Goal: Information Seeking & Learning: Learn about a topic

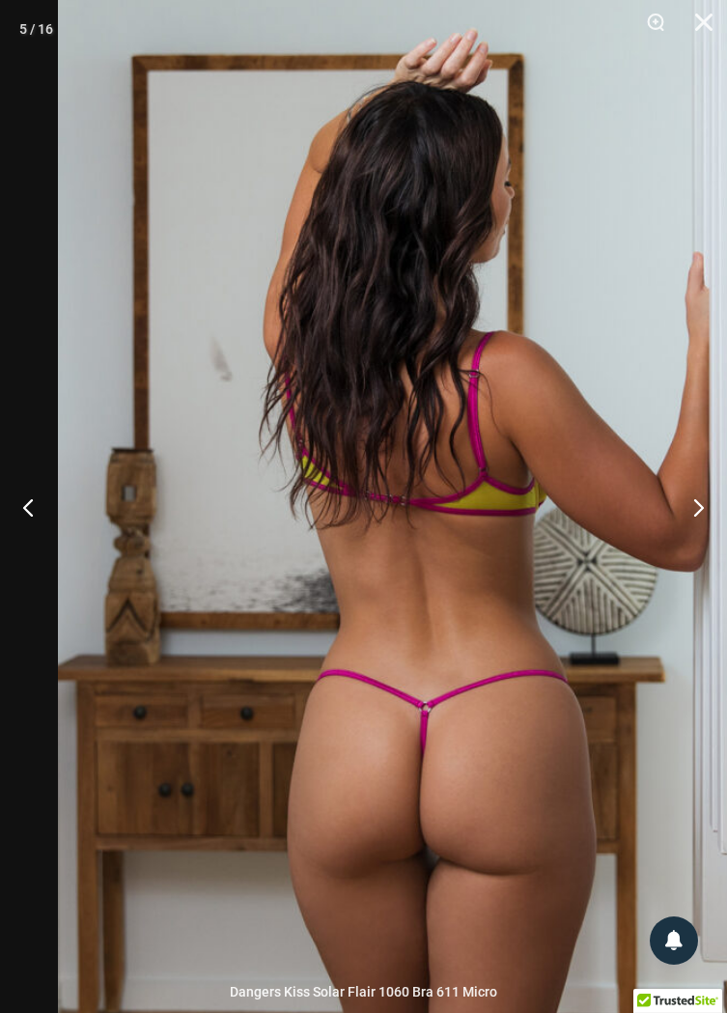
scroll to position [518, 0]
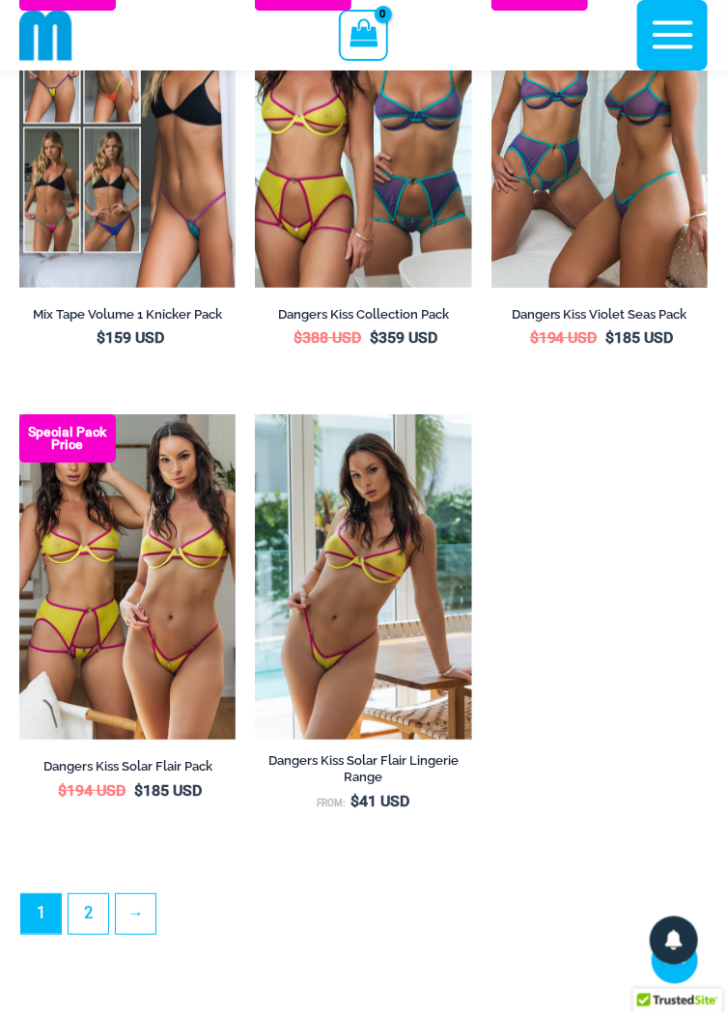
scroll to position [4794, 0]
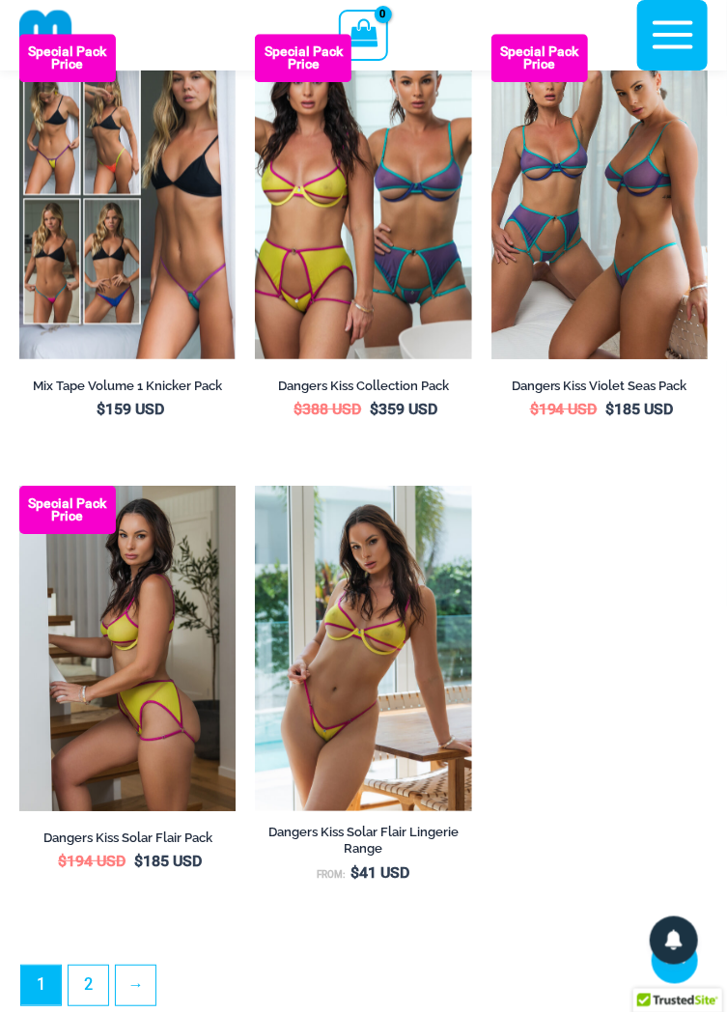
click at [169, 658] on img at bounding box center [127, 648] width 216 height 324
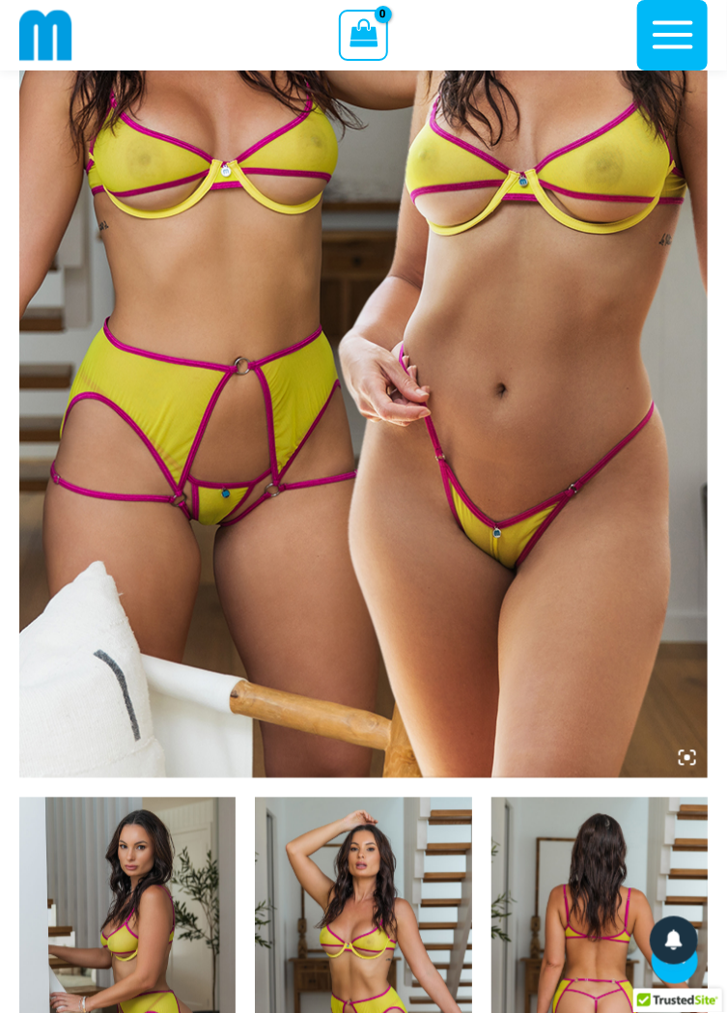
scroll to position [411, 0]
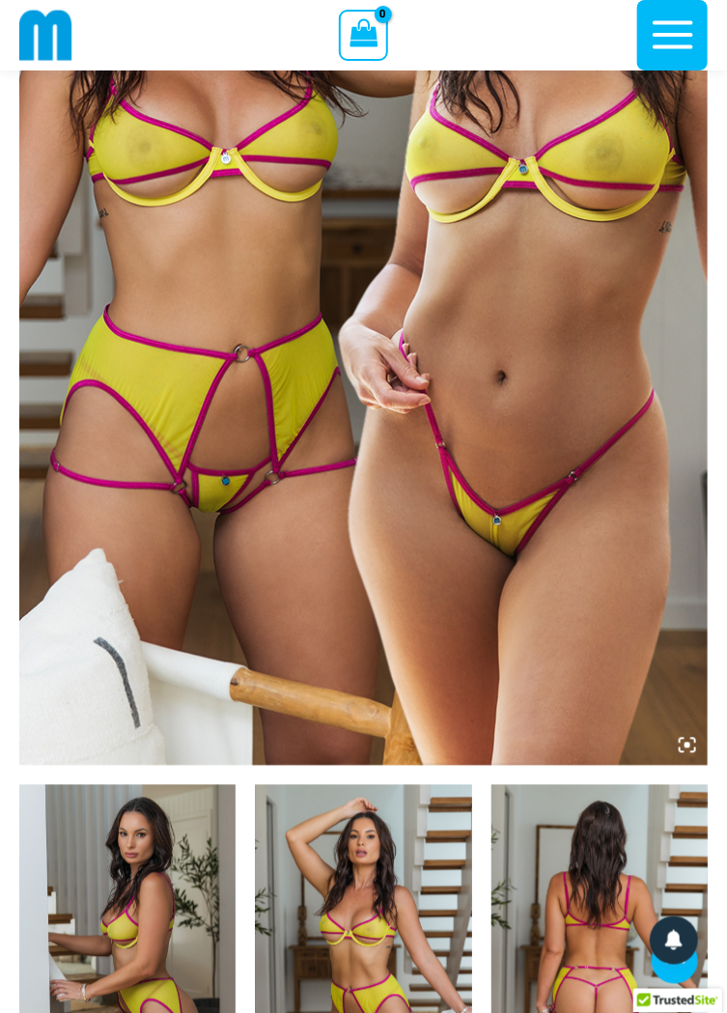
click at [154, 868] on img at bounding box center [127, 947] width 216 height 324
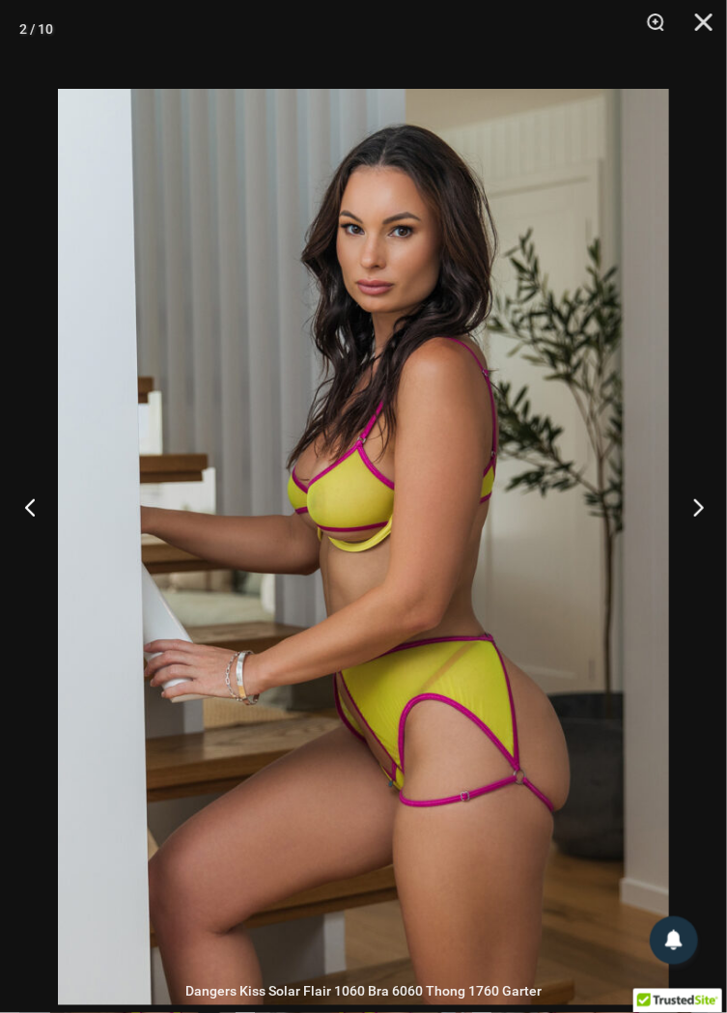
click at [45, 551] on button "Previous" at bounding box center [36, 507] width 72 height 97
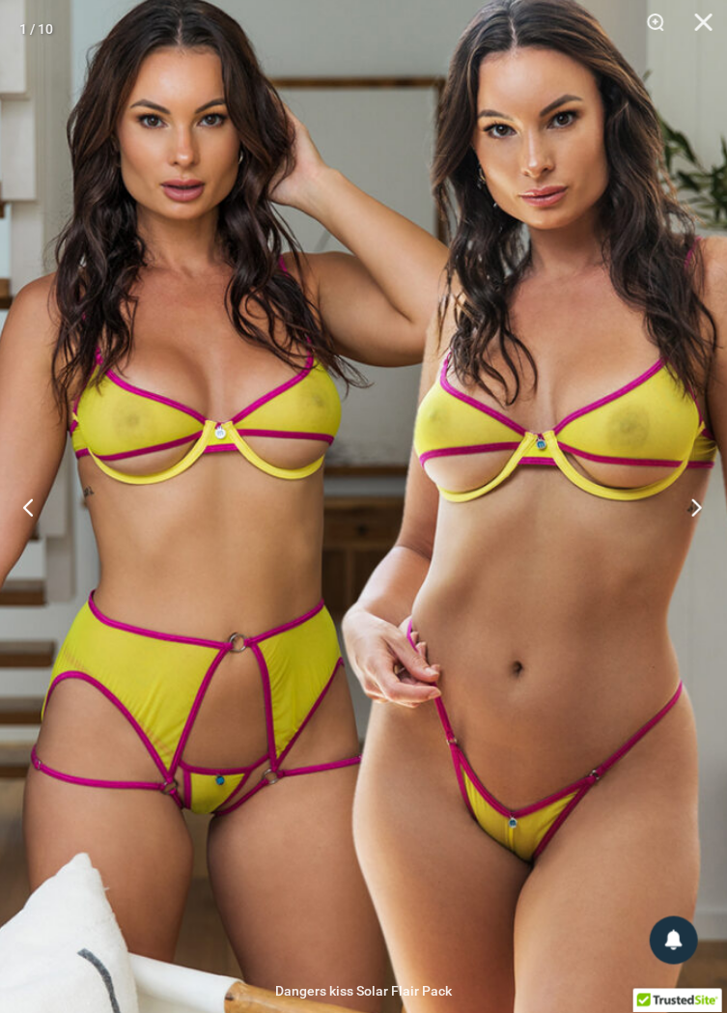
click at [705, 552] on button "Next" at bounding box center [691, 507] width 72 height 97
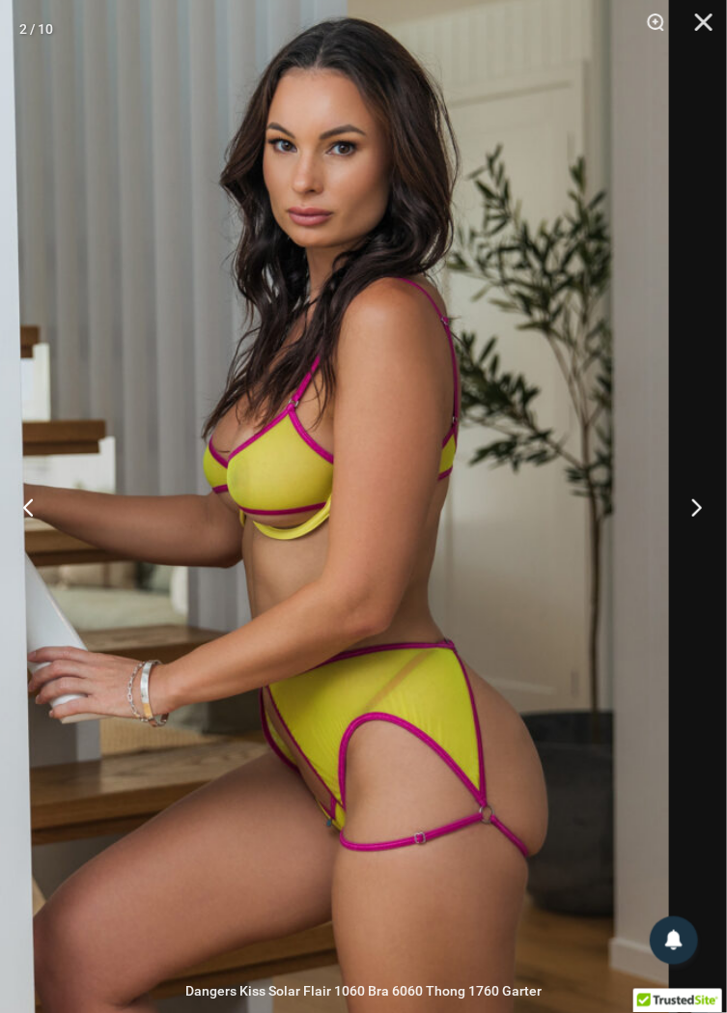
click at [694, 549] on button "Next" at bounding box center [691, 507] width 72 height 97
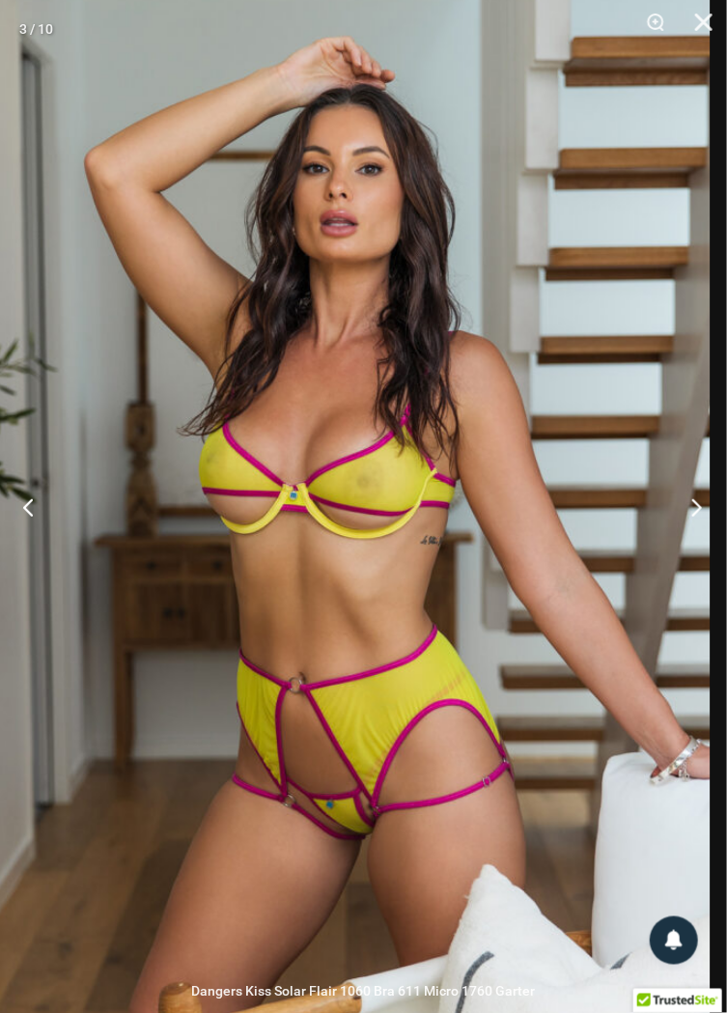
click at [694, 555] on button "Next" at bounding box center [691, 507] width 72 height 97
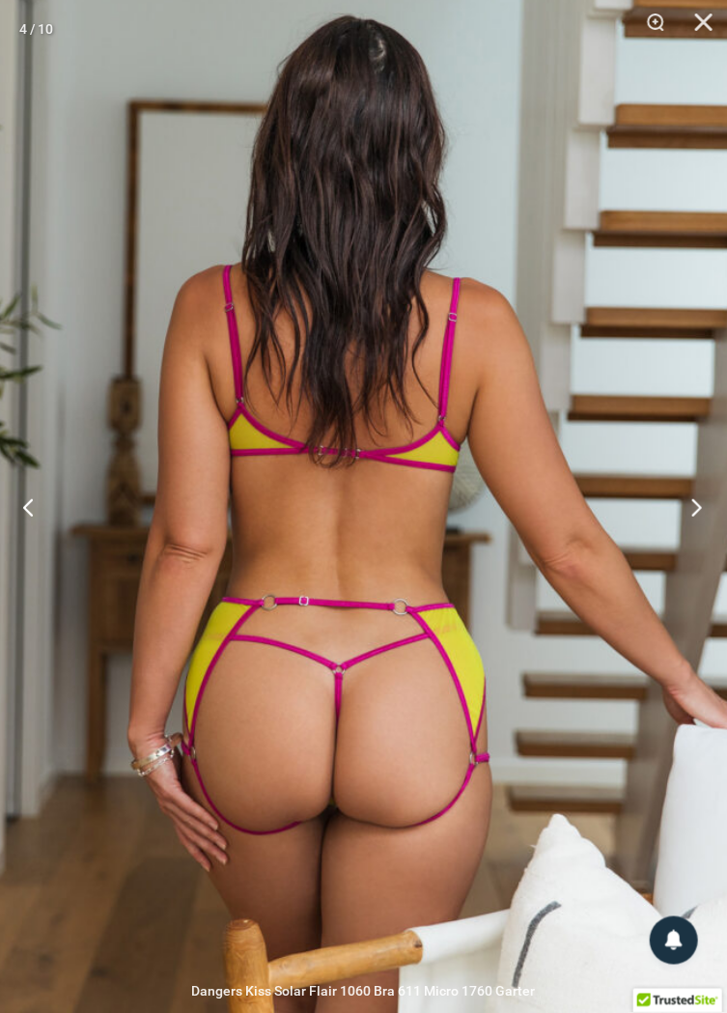
click at [699, 553] on button "Next" at bounding box center [691, 507] width 72 height 97
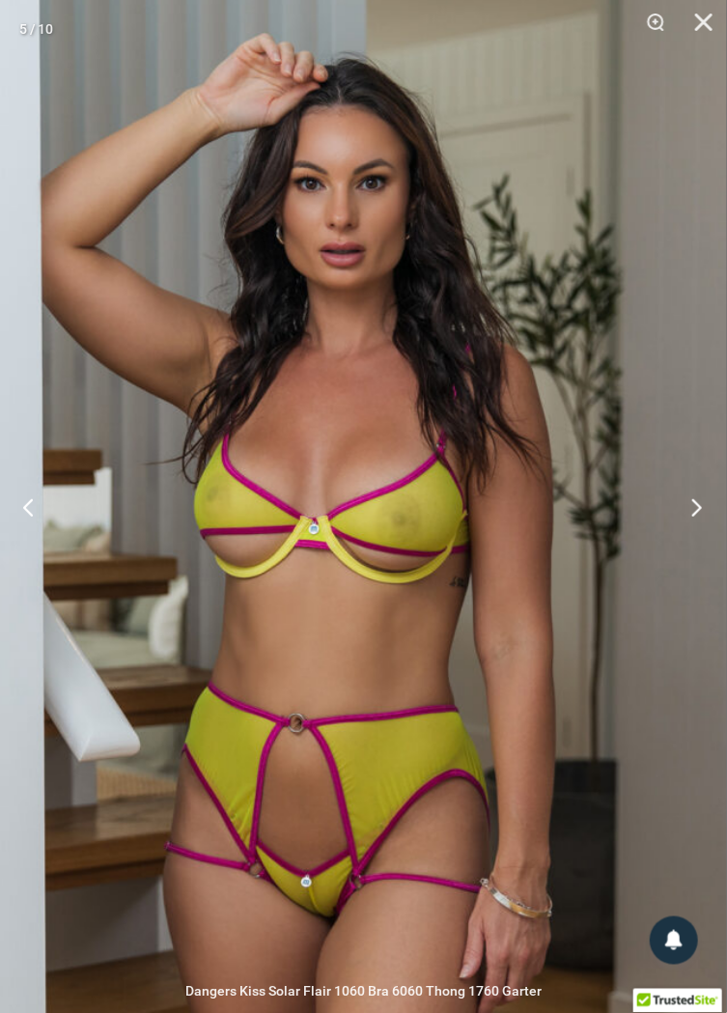
click at [698, 548] on button "Next" at bounding box center [691, 507] width 72 height 97
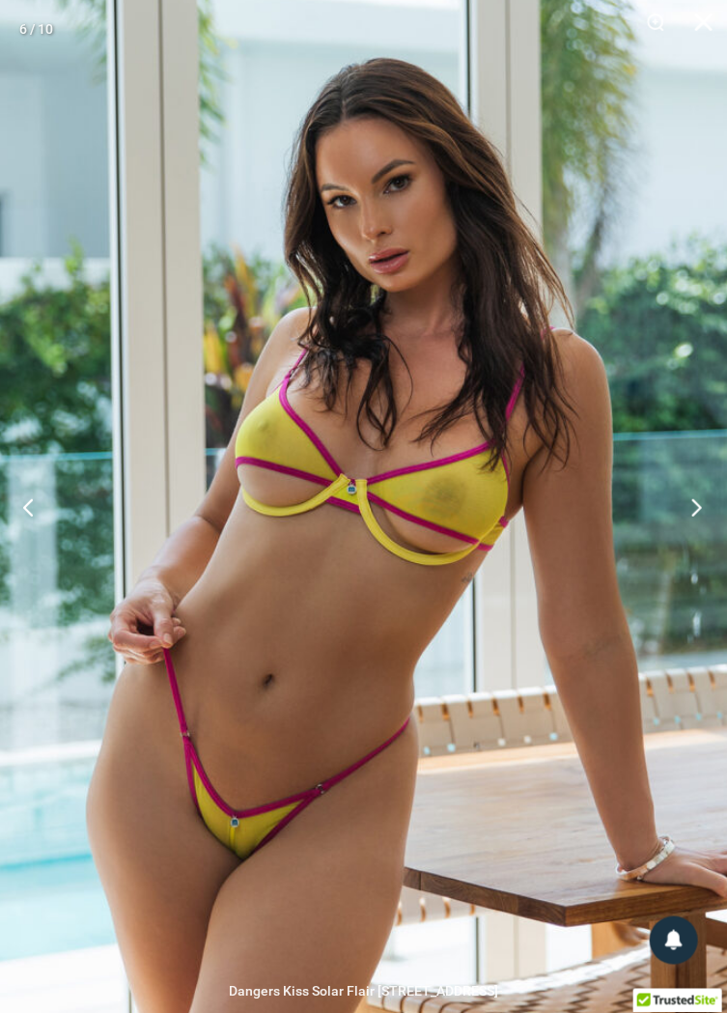
click at [695, 555] on button "Next" at bounding box center [691, 507] width 72 height 97
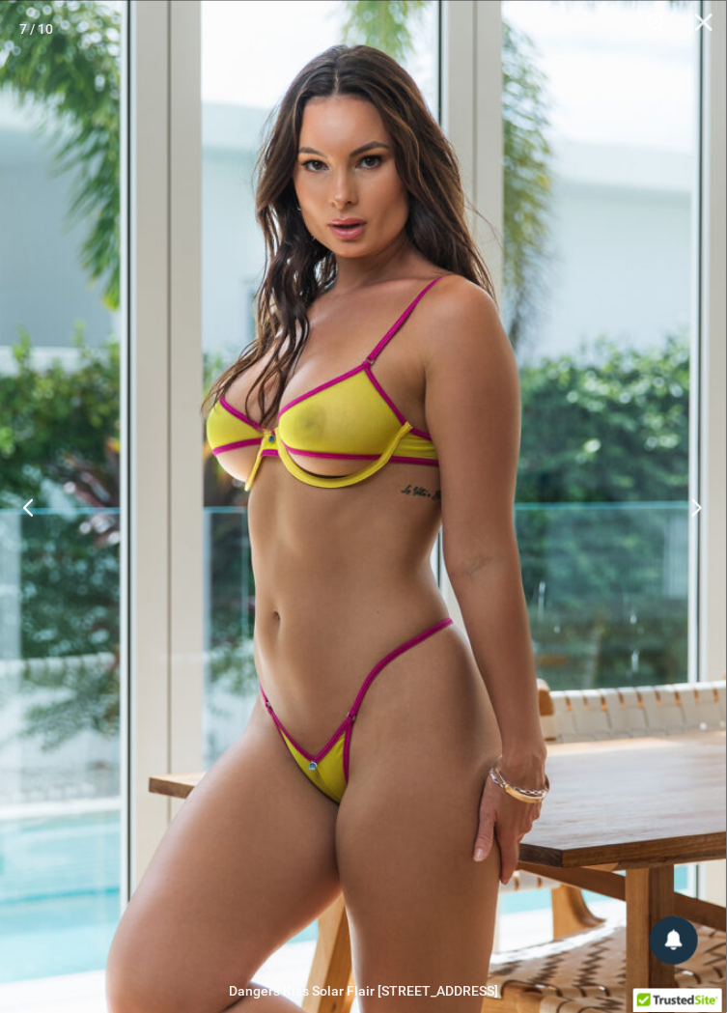
click at [695, 549] on button "Next" at bounding box center [691, 507] width 72 height 97
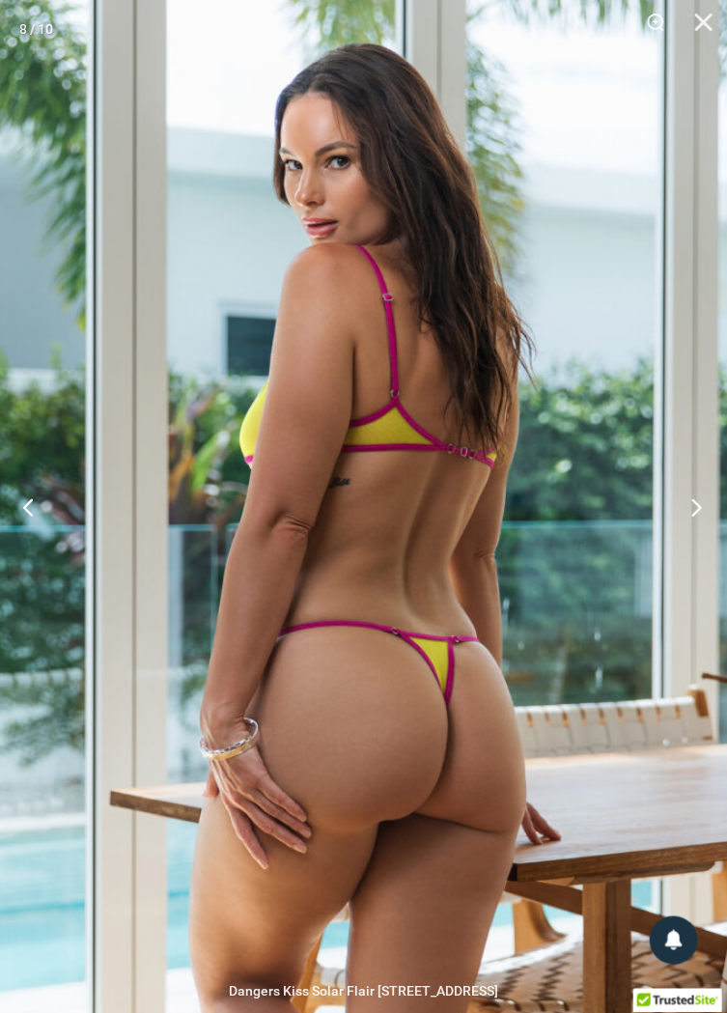
click at [696, 555] on button "Next" at bounding box center [691, 507] width 72 height 97
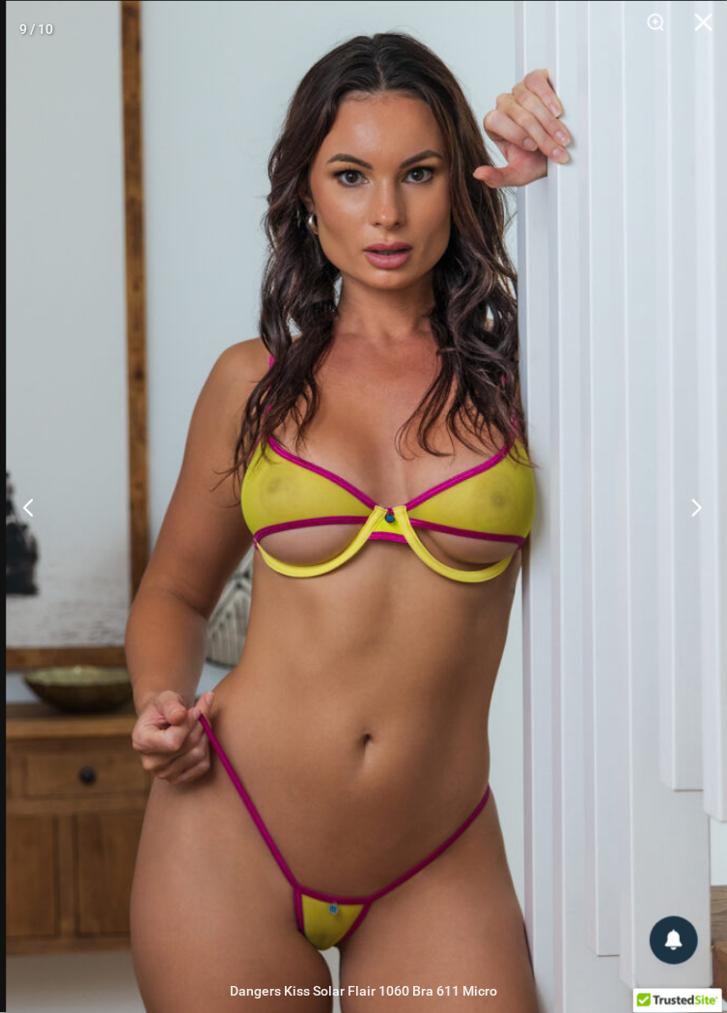
click at [687, 546] on button "Next" at bounding box center [691, 507] width 72 height 97
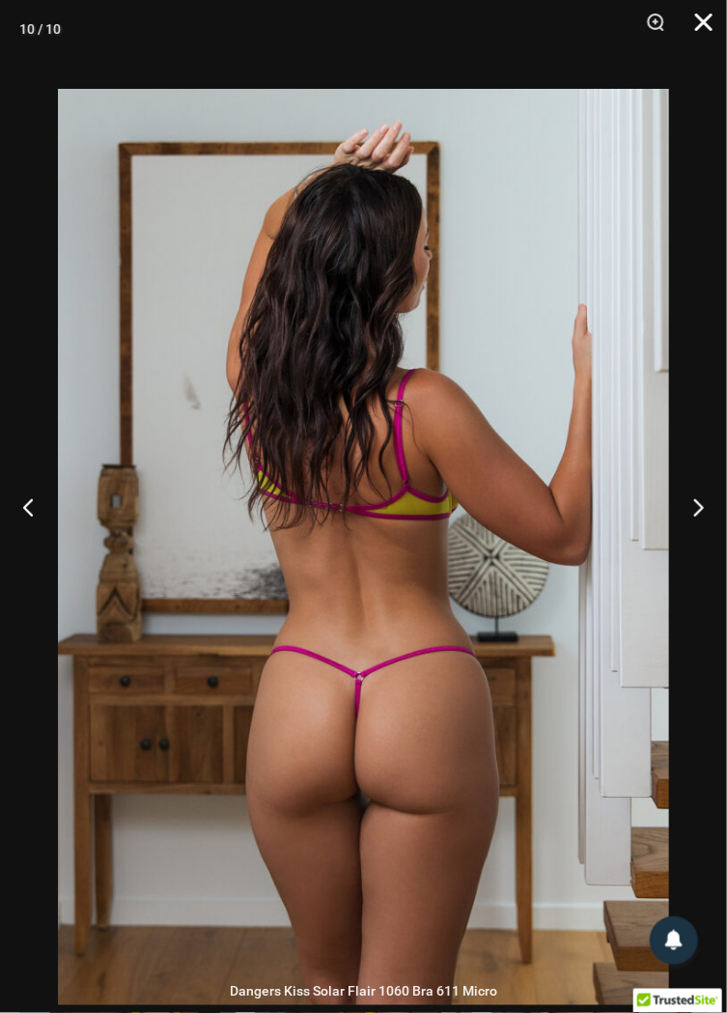
click at [708, 34] on button "Close" at bounding box center [697, 29] width 48 height 58
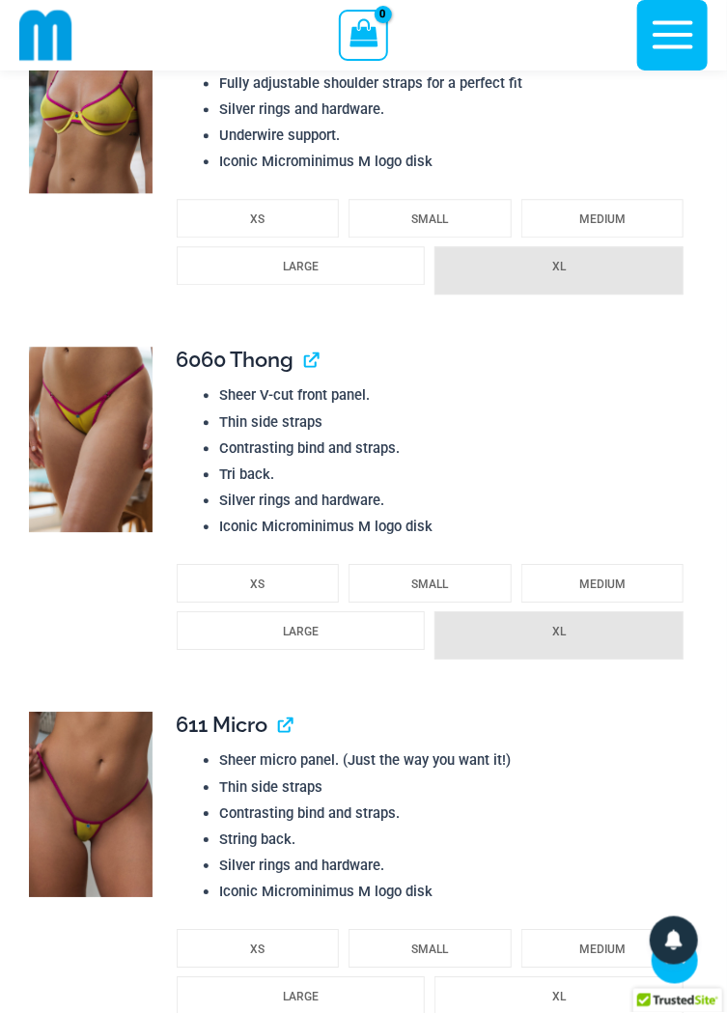
scroll to position [2765, 0]
click at [109, 780] on img at bounding box center [91, 803] width 124 height 185
click at [257, 711] on span "611 Micro" at bounding box center [223, 723] width 92 height 25
click at [279, 711] on link "View product" at bounding box center [279, 723] width 0 height 25
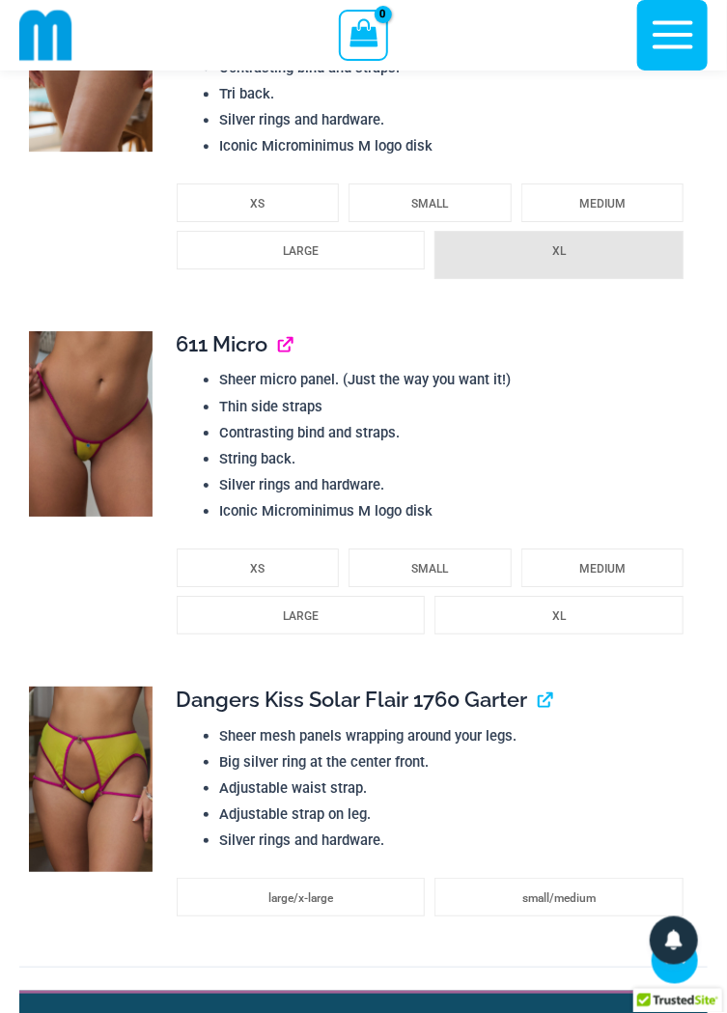
scroll to position [3145, 0]
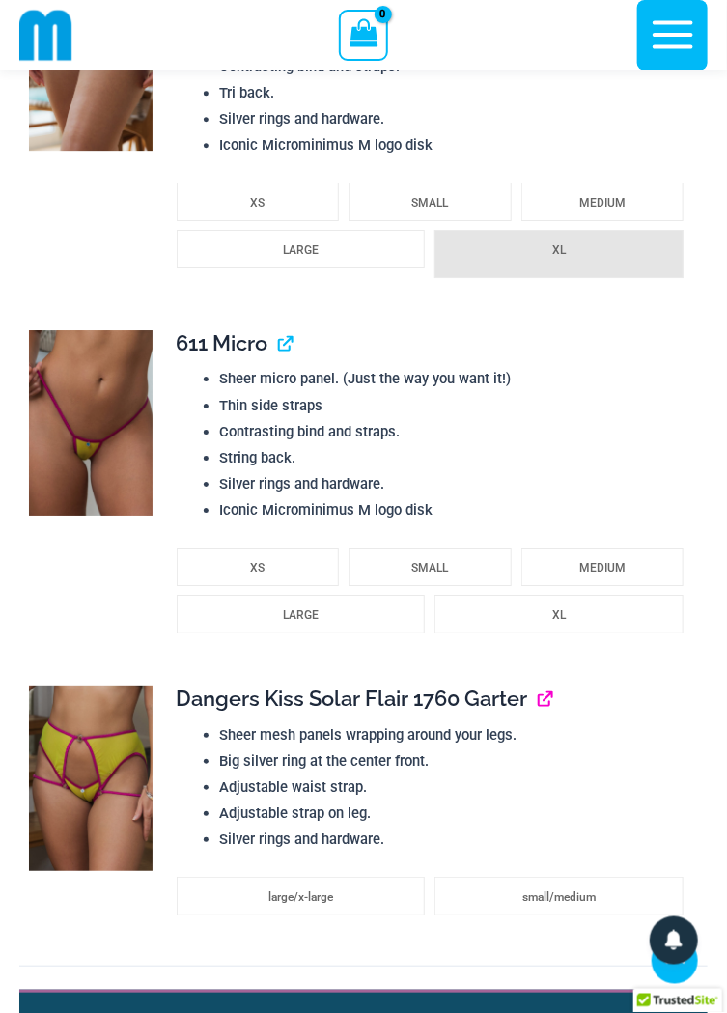
click at [539, 686] on link "View product" at bounding box center [539, 698] width 0 height 25
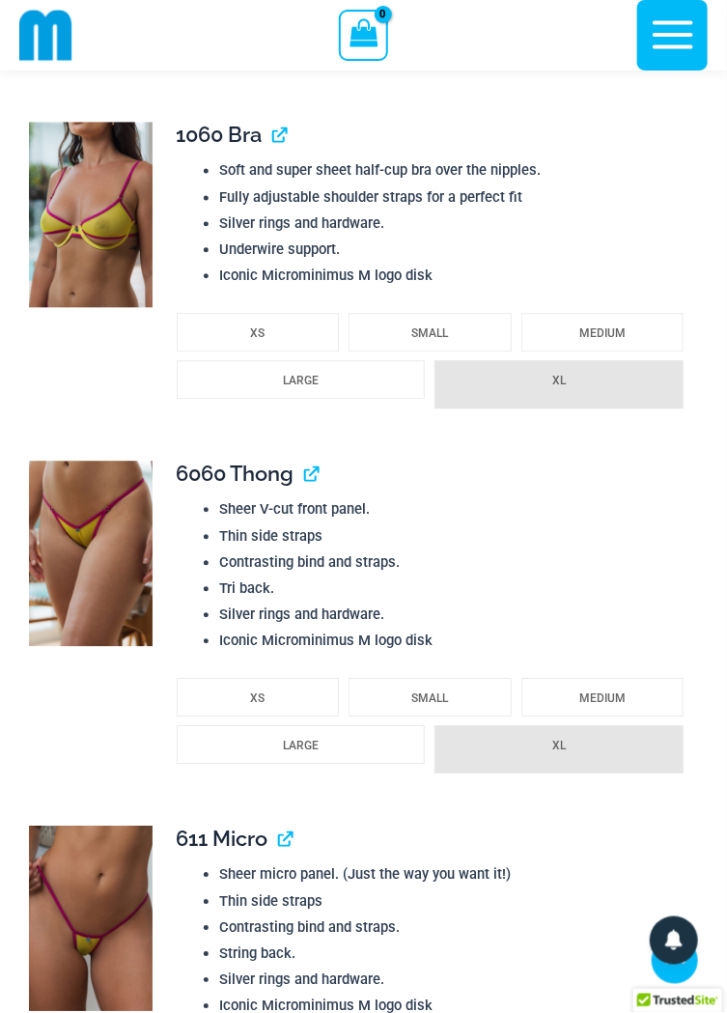
scroll to position [2631, 0]
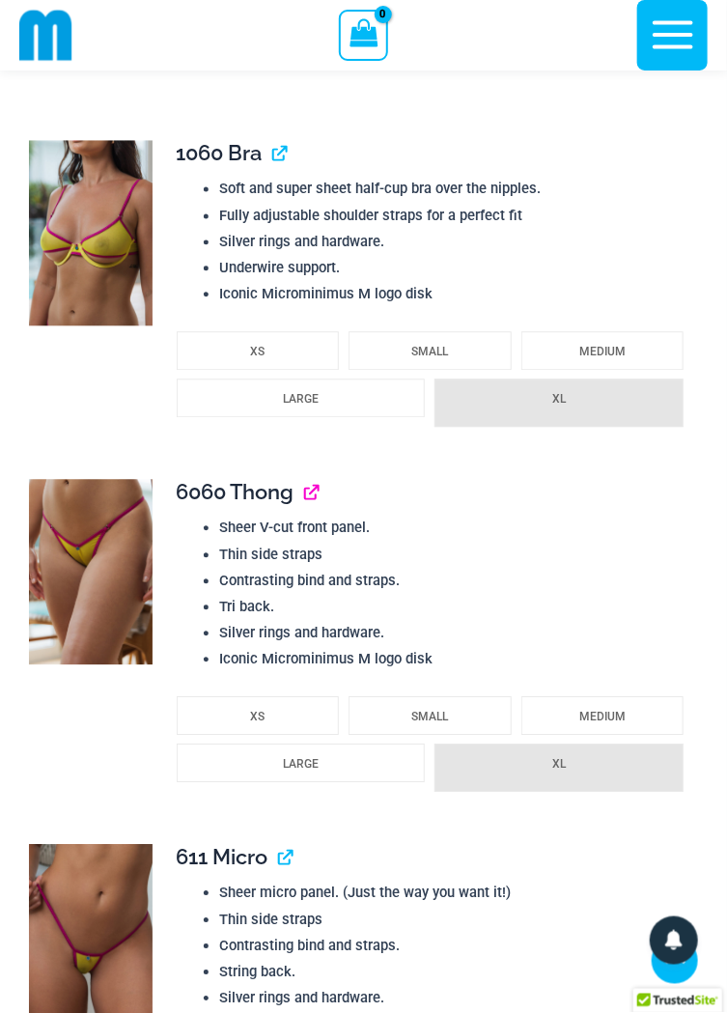
click at [305, 480] on link "View product" at bounding box center [305, 492] width 0 height 25
click at [273, 141] on link "View product" at bounding box center [273, 153] width 0 height 25
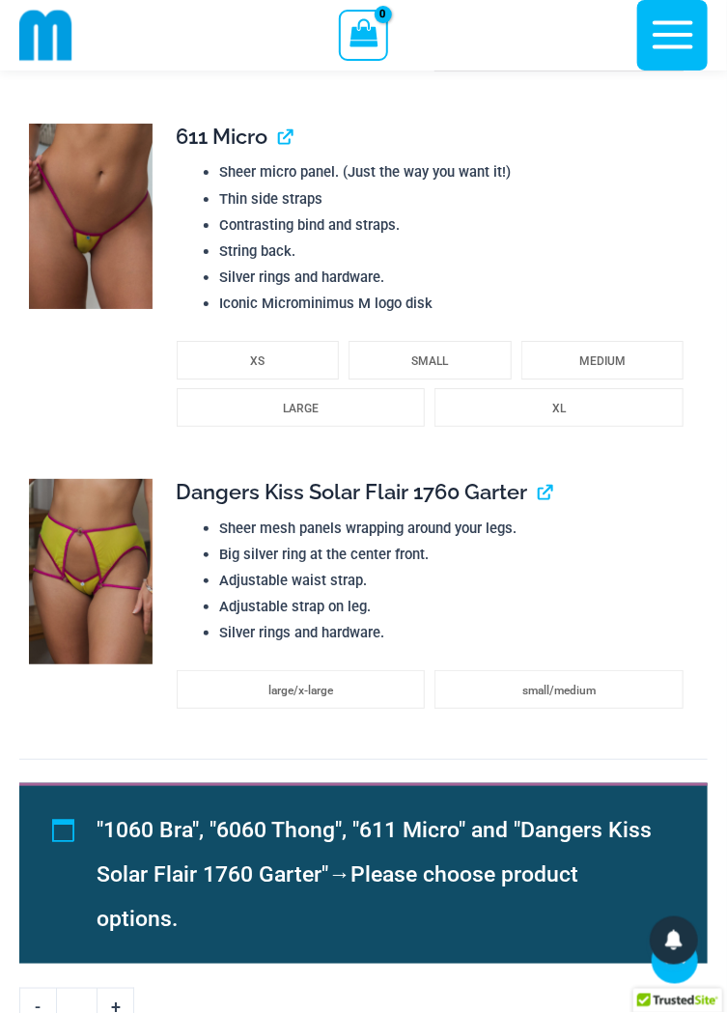
scroll to position [3352, 0]
click at [539, 479] on link "View product" at bounding box center [539, 491] width 0 height 25
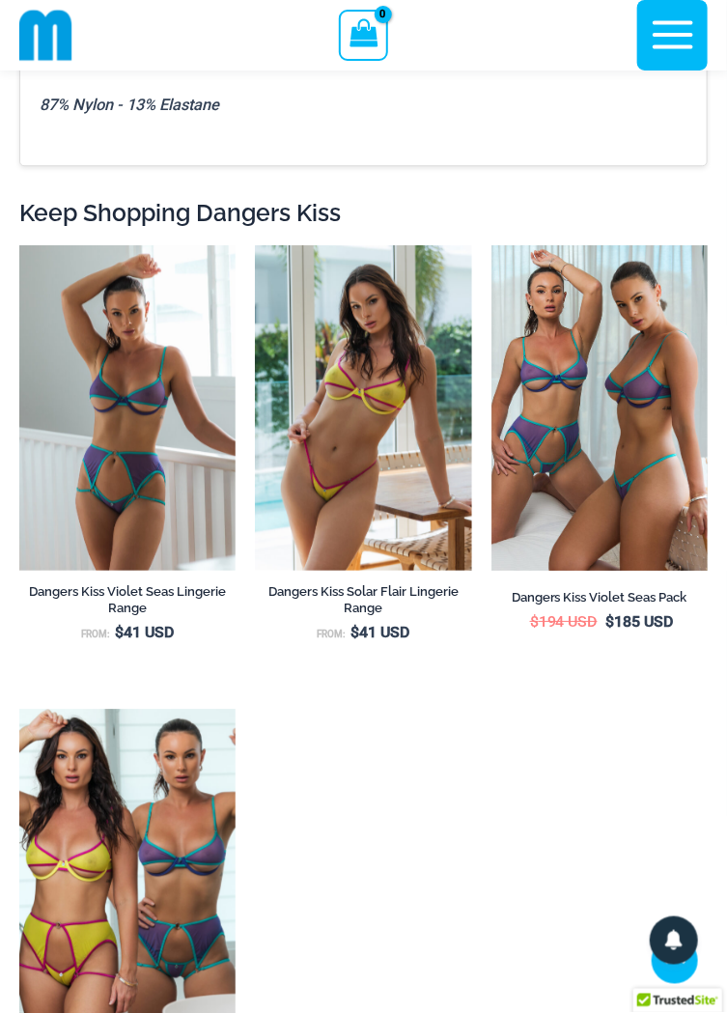
scroll to position [4836, 0]
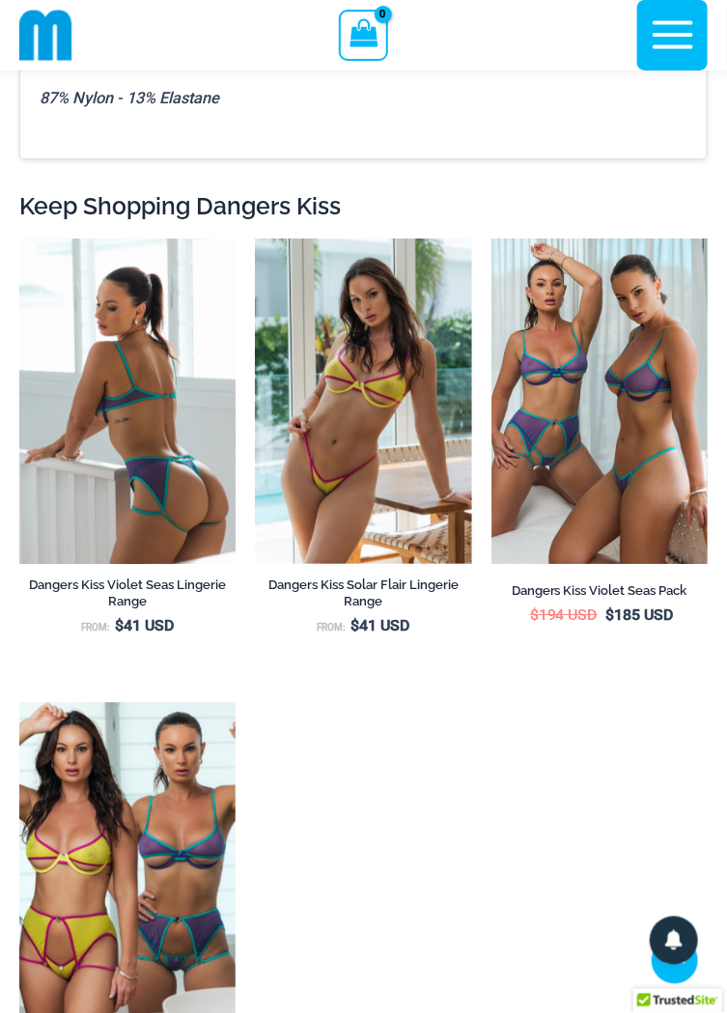
click at [141, 442] on img at bounding box center [127, 401] width 216 height 324
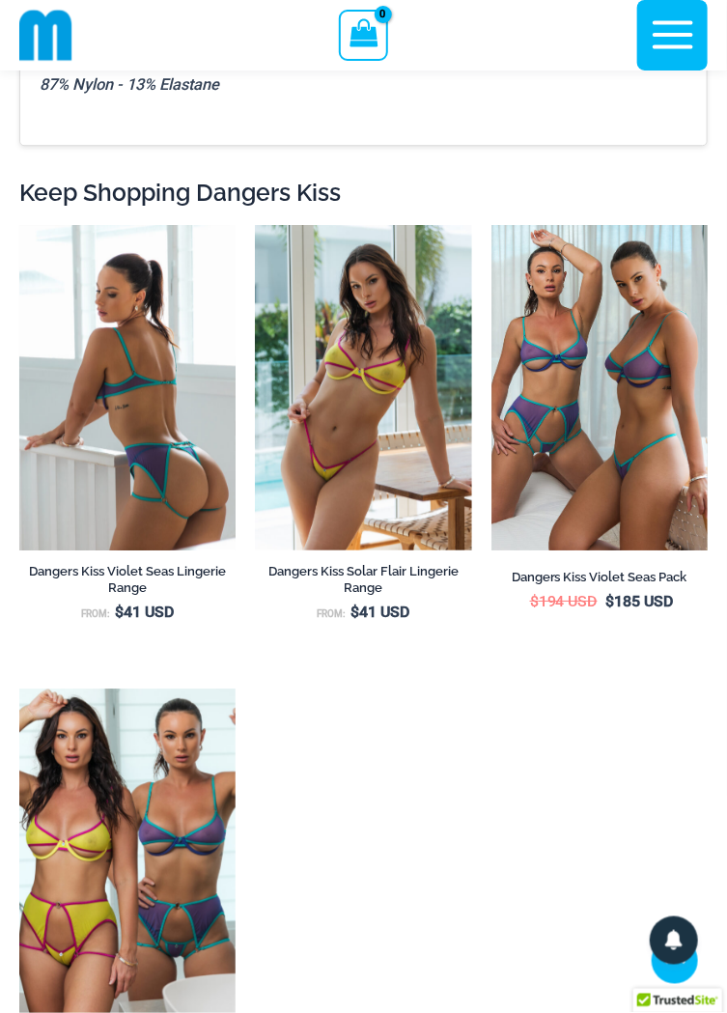
scroll to position [4917, 0]
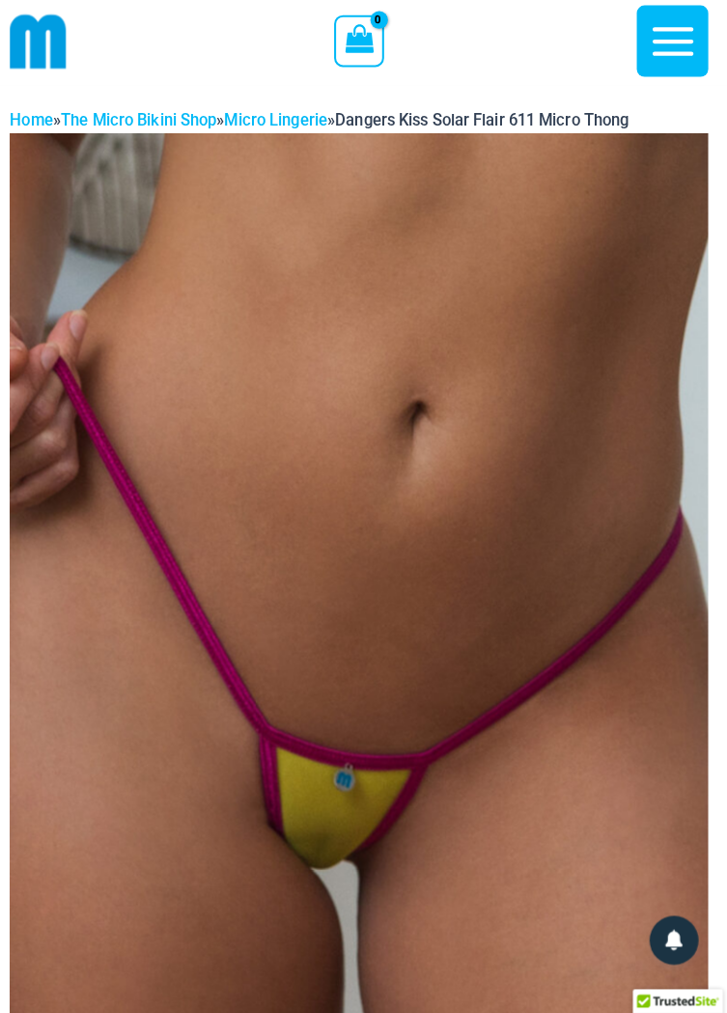
scroll to position [15, 0]
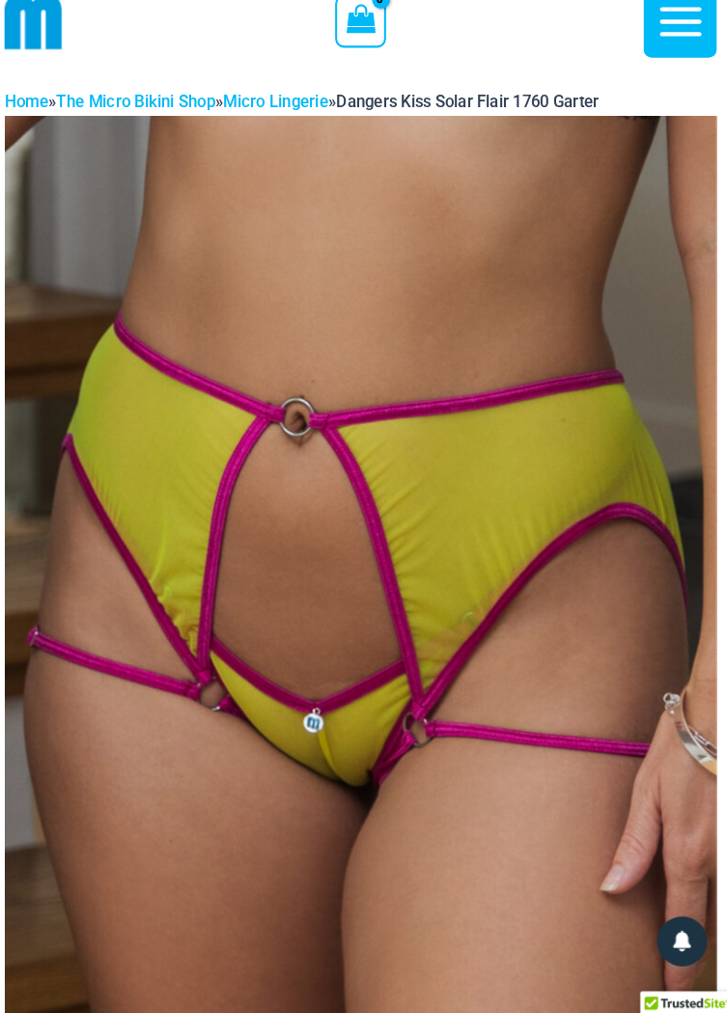
scroll to position [35, 0]
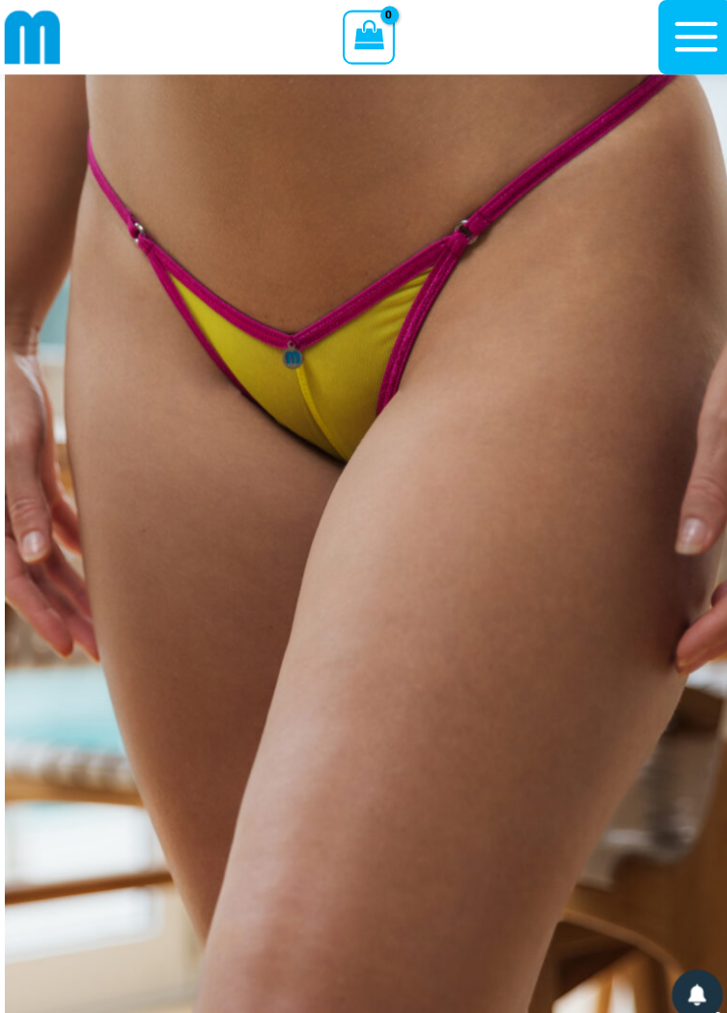
scroll to position [122, 0]
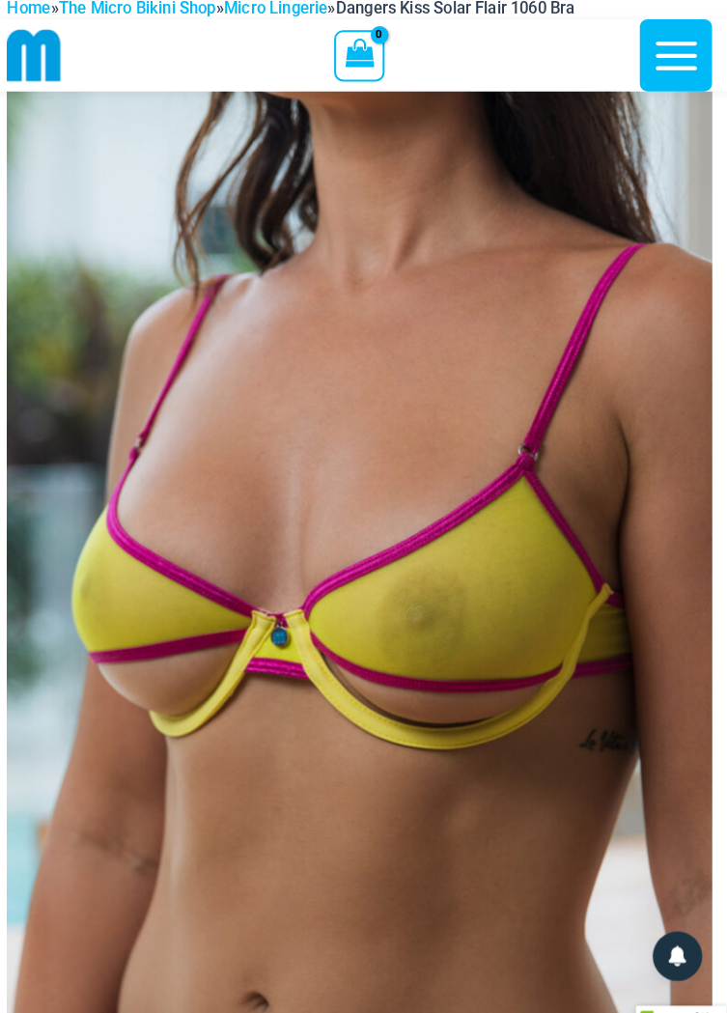
scroll to position [115, 0]
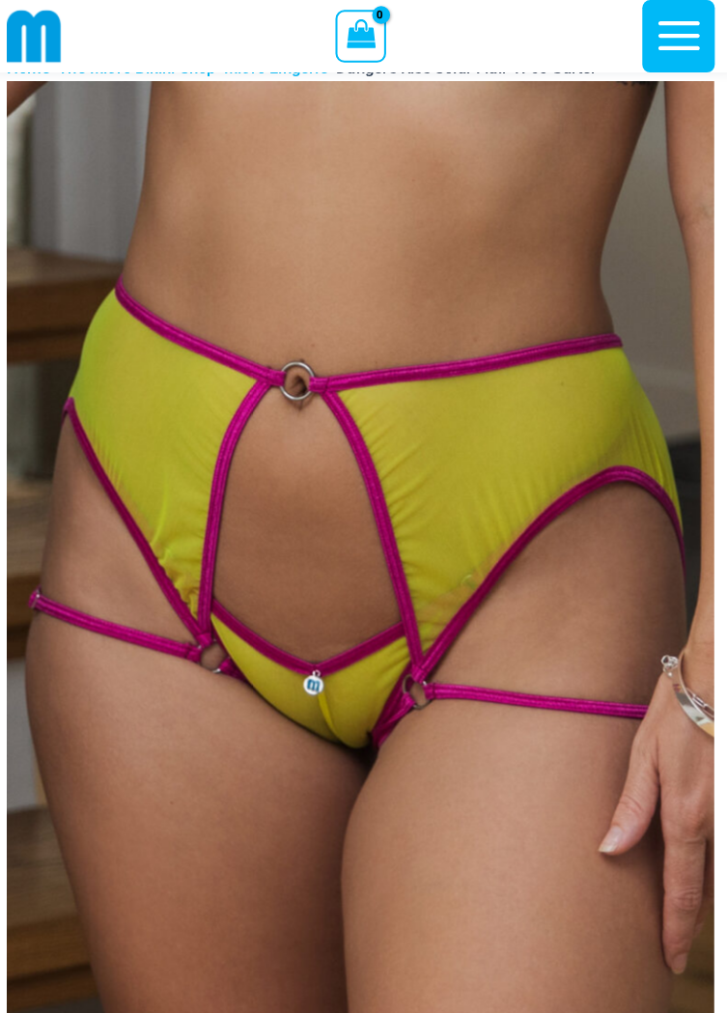
scroll to position [135, 0]
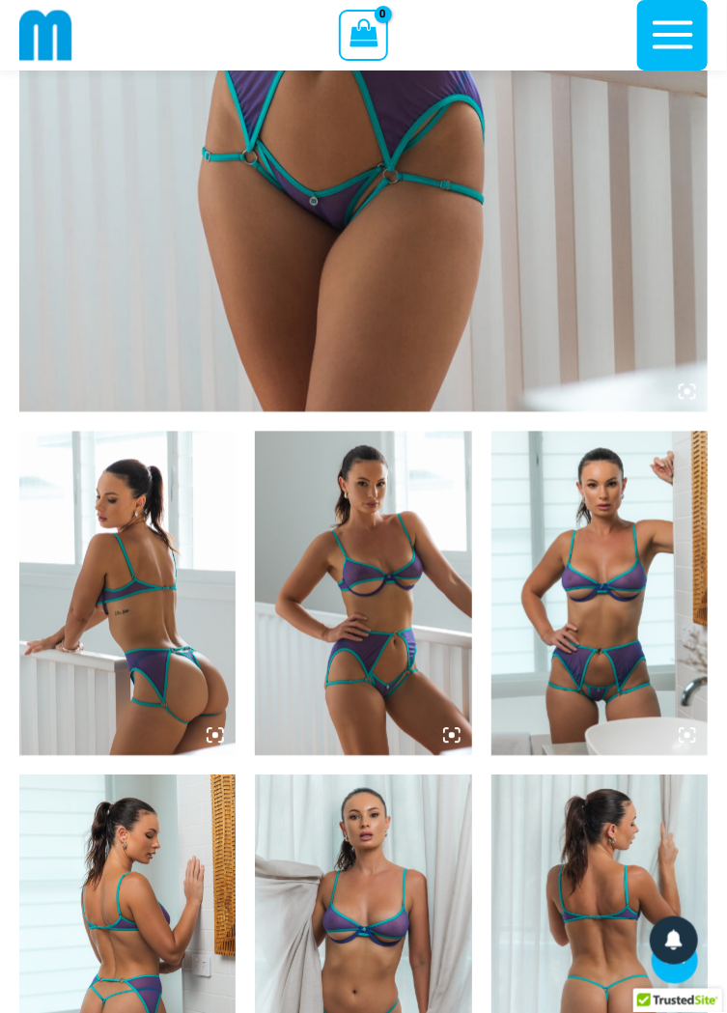
scroll to position [768, 0]
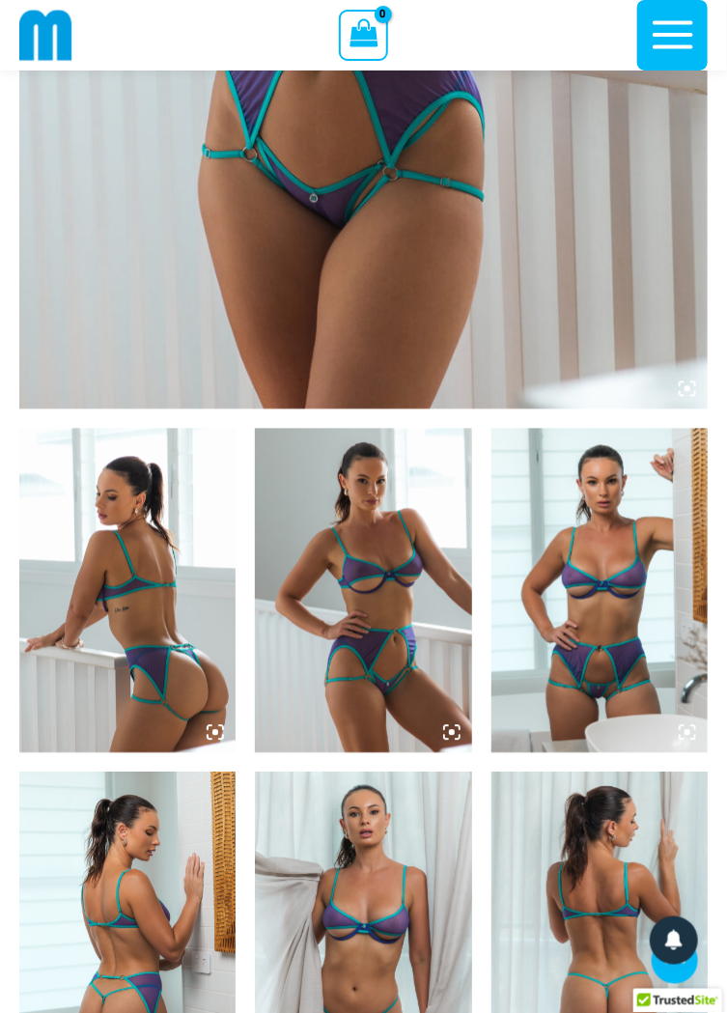
click at [155, 583] on img at bounding box center [127, 591] width 216 height 324
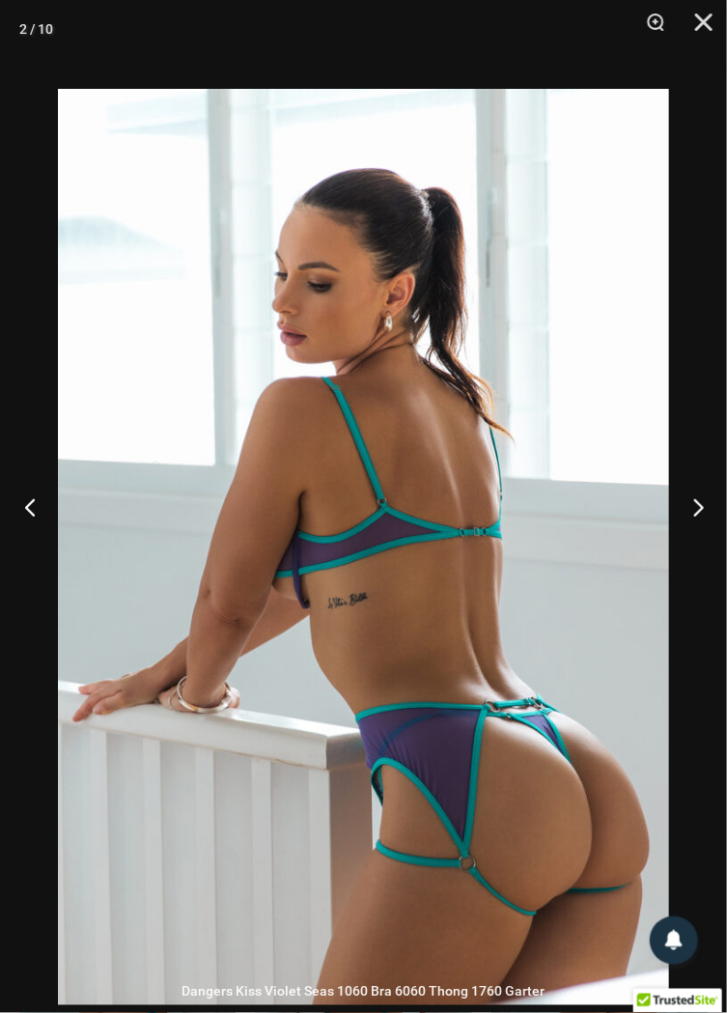
click at [36, 555] on button "Previous" at bounding box center [36, 507] width 72 height 97
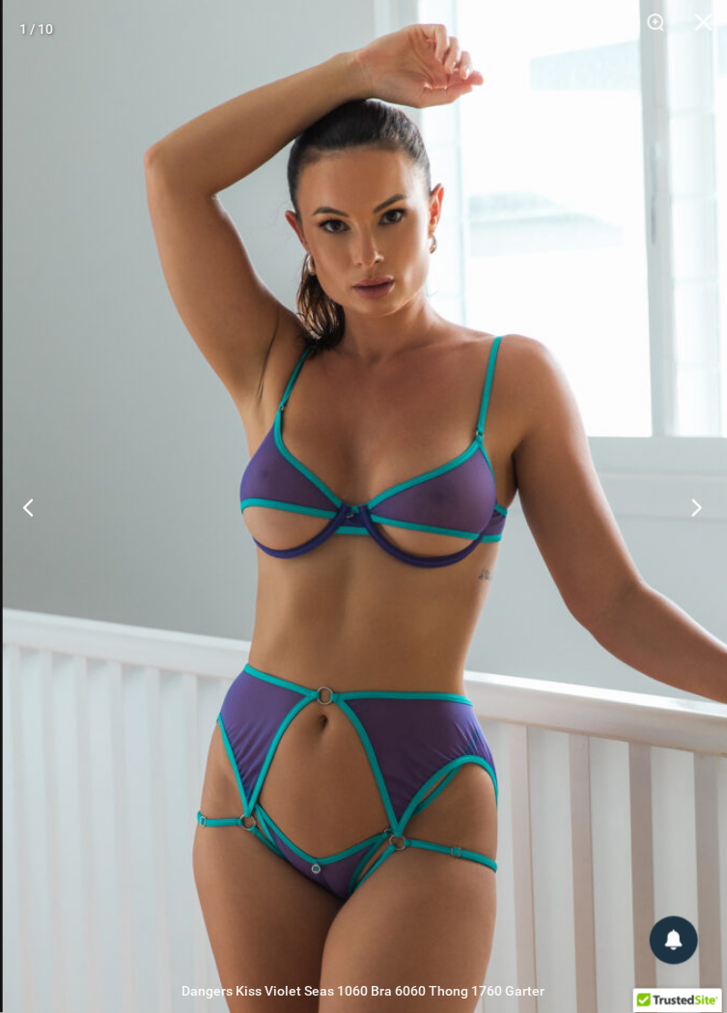
click at [703, 545] on button "Next" at bounding box center [691, 507] width 72 height 97
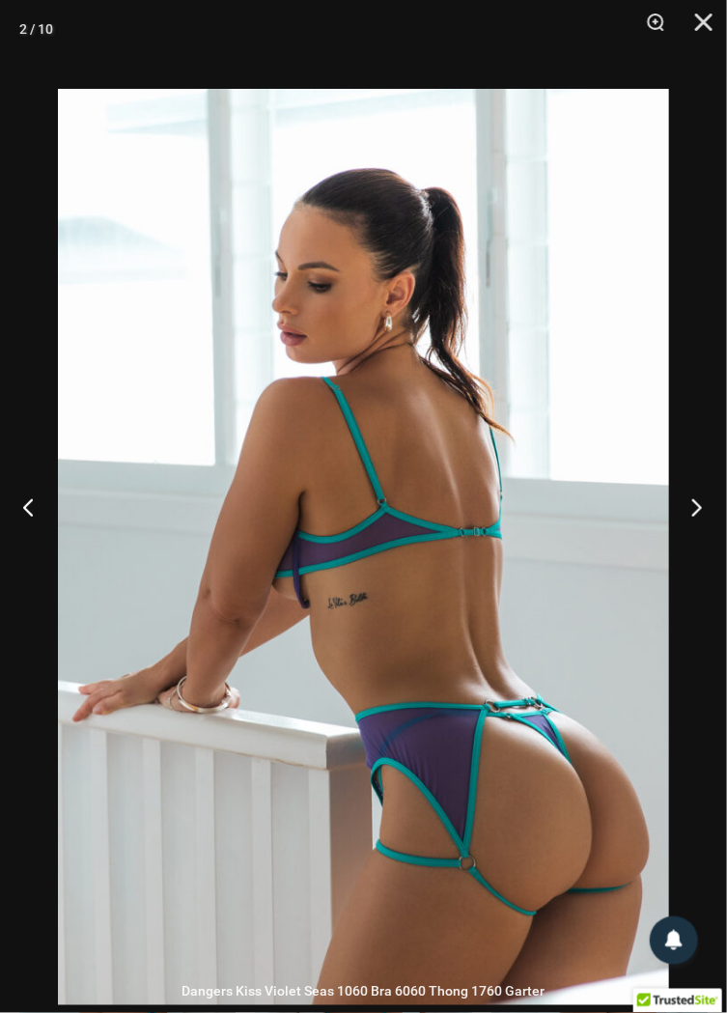
click at [701, 555] on button "Next" at bounding box center [691, 507] width 72 height 97
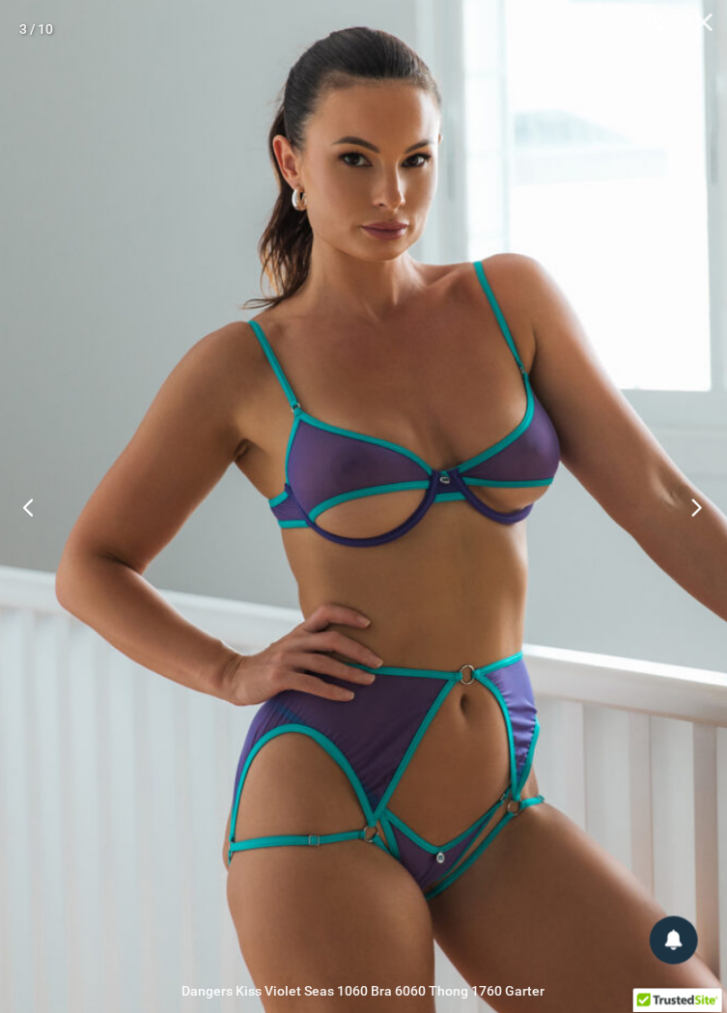
click at [690, 555] on button "Next" at bounding box center [691, 507] width 72 height 97
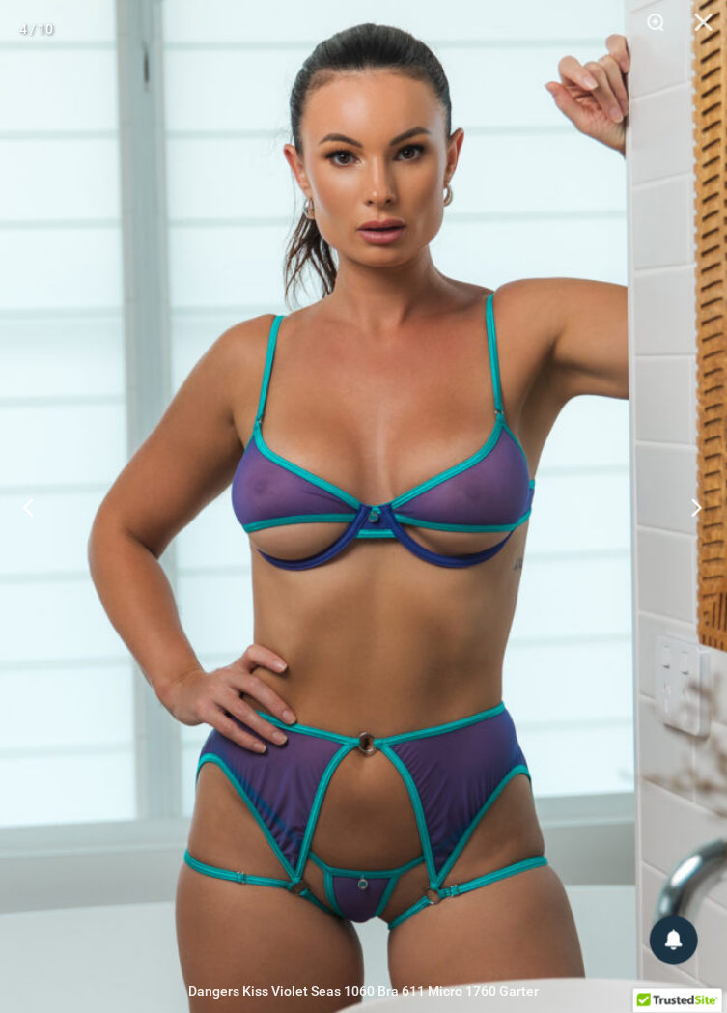
click at [698, 549] on button "Next" at bounding box center [691, 507] width 72 height 97
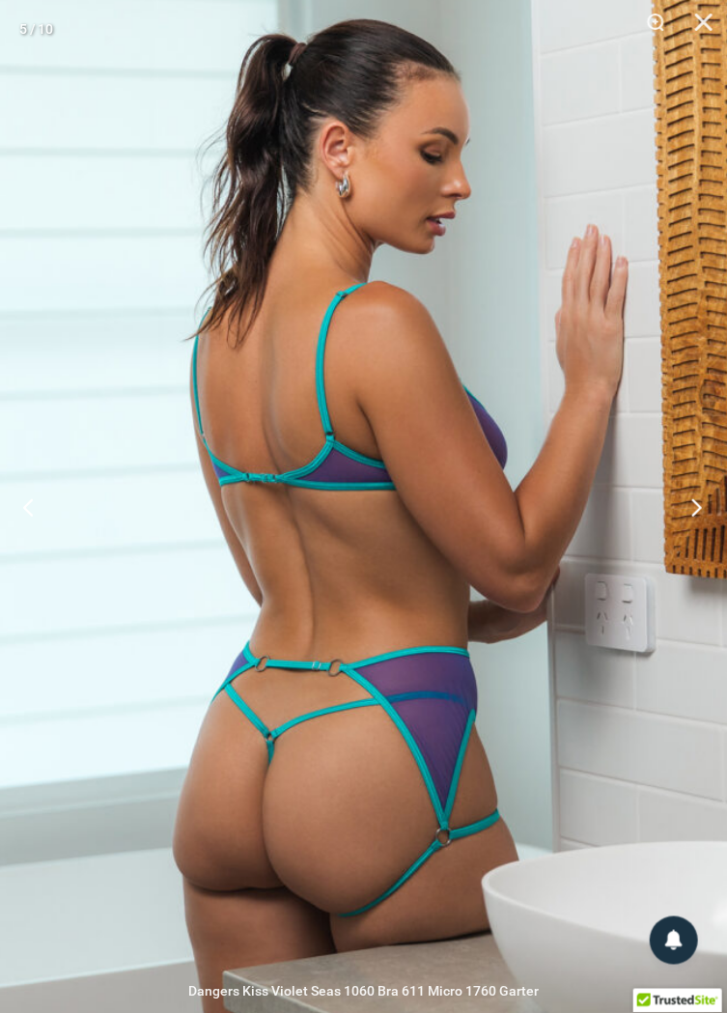
click at [693, 555] on button "Next" at bounding box center [691, 507] width 72 height 97
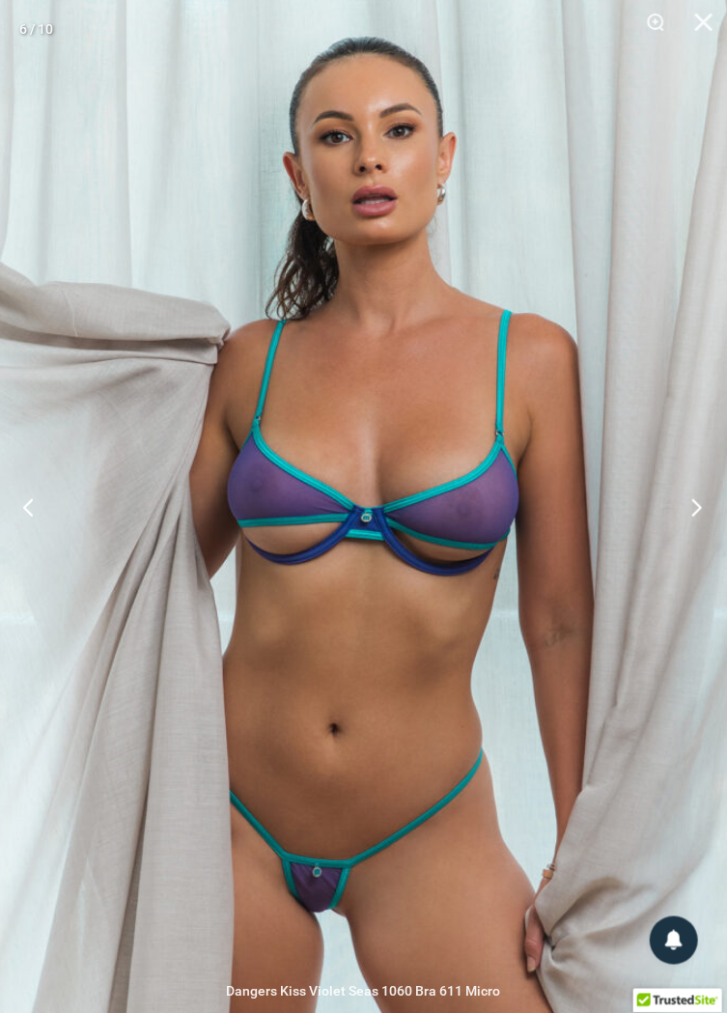
click at [700, 549] on button "Next" at bounding box center [691, 507] width 72 height 97
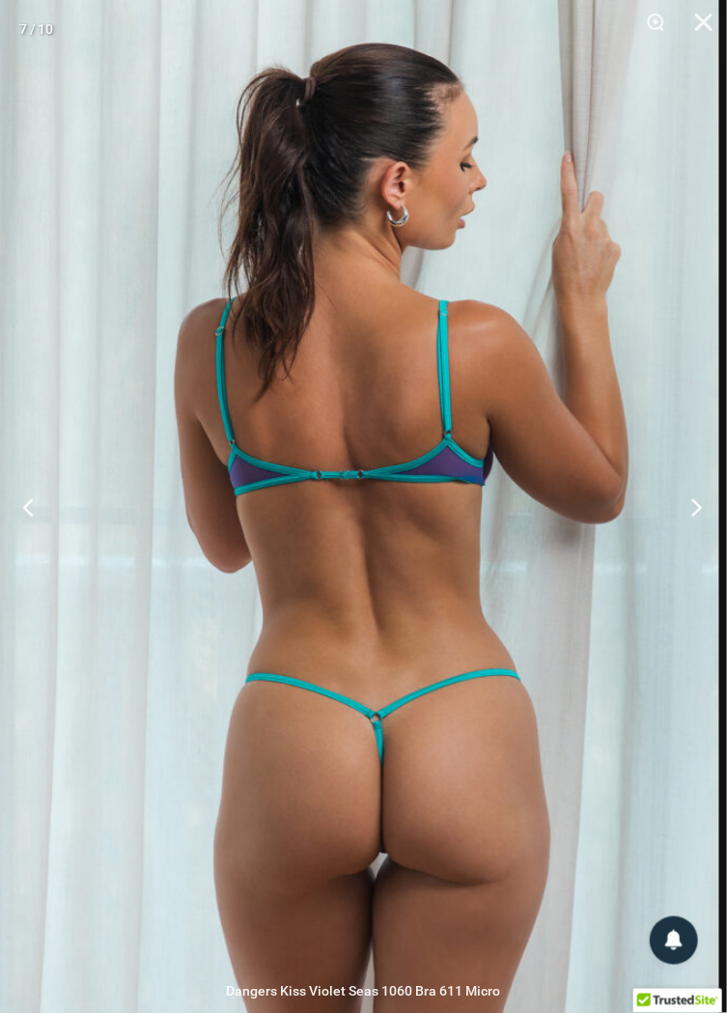
click at [697, 555] on button "Next" at bounding box center [691, 507] width 72 height 97
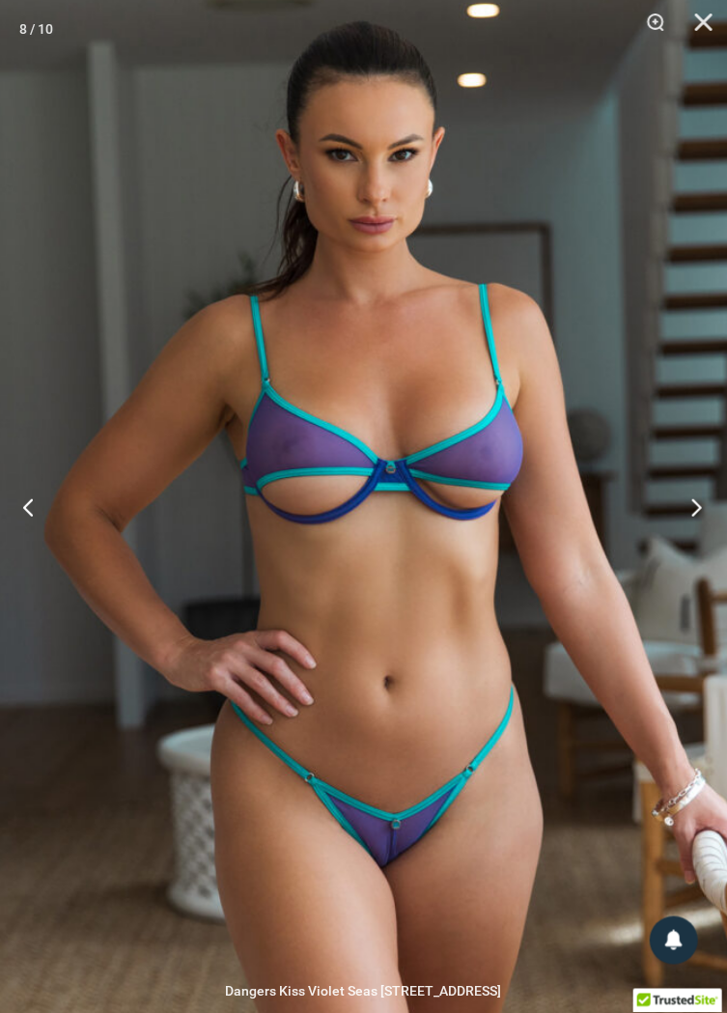
click at [691, 554] on button "Next" at bounding box center [691, 507] width 72 height 97
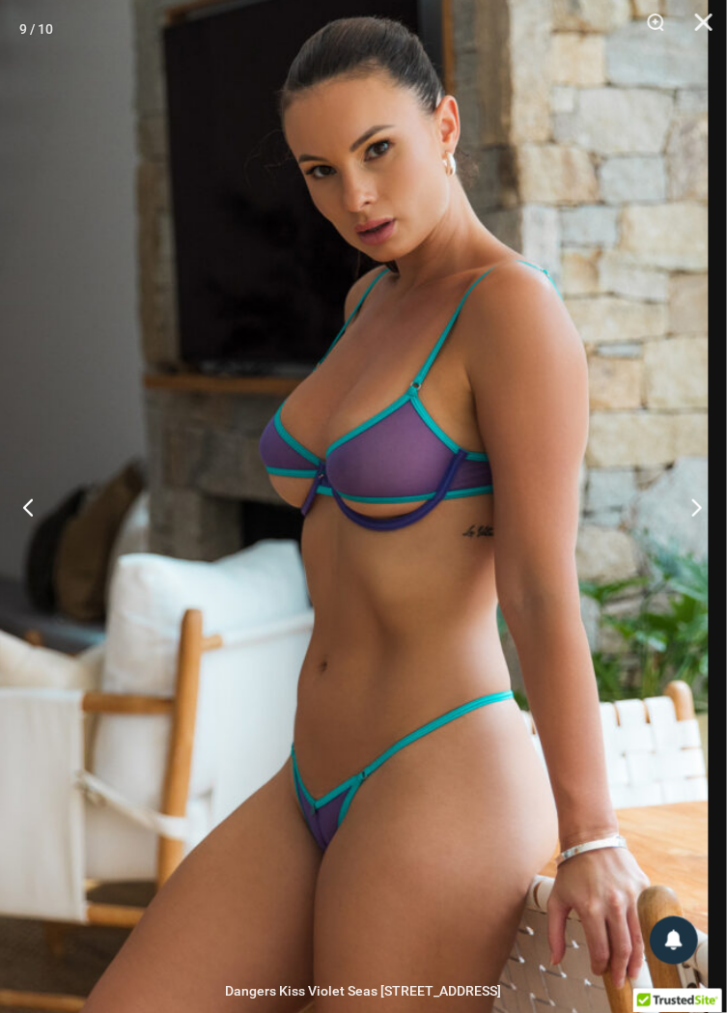
click at [703, 546] on button "Next" at bounding box center [691, 507] width 72 height 97
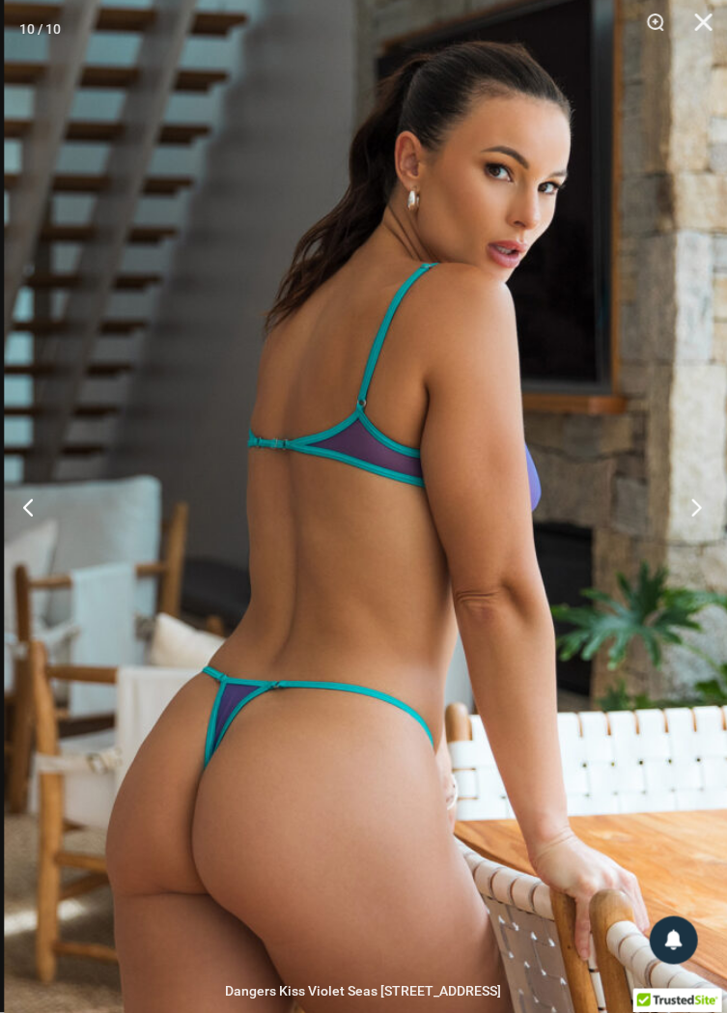
click at [695, 548] on button "Next" at bounding box center [691, 507] width 72 height 97
